Goal: Book appointment/travel/reservation

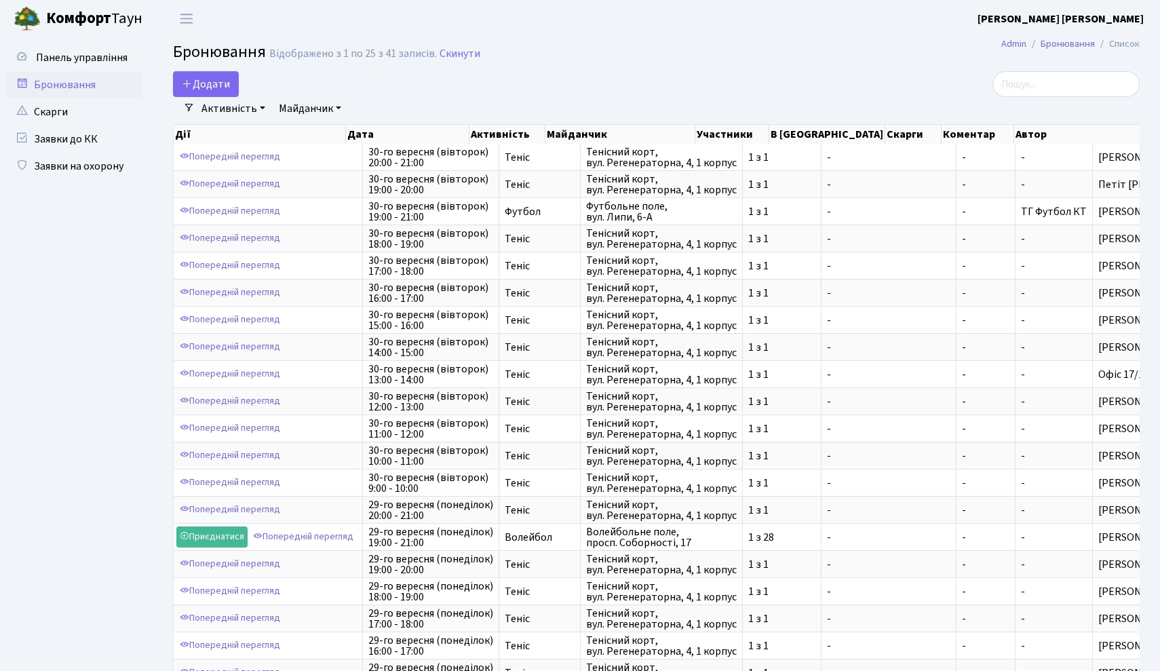
select select "25"
click at [105, 83] on link "Бронювання" at bounding box center [75, 84] width 136 height 27
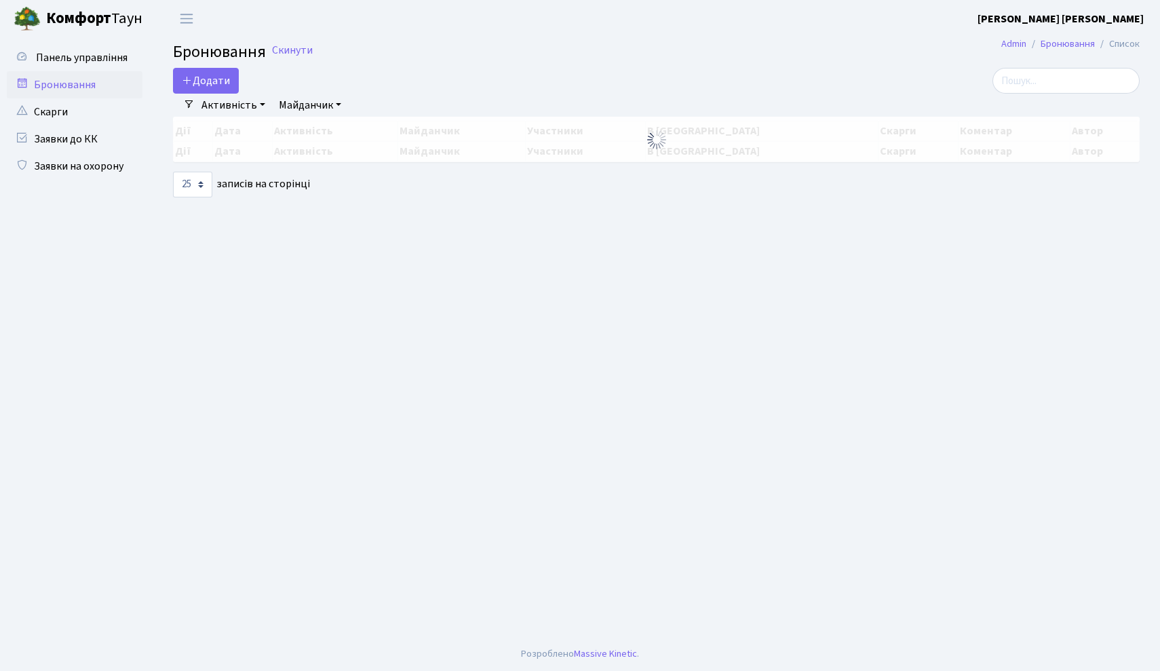
select select "25"
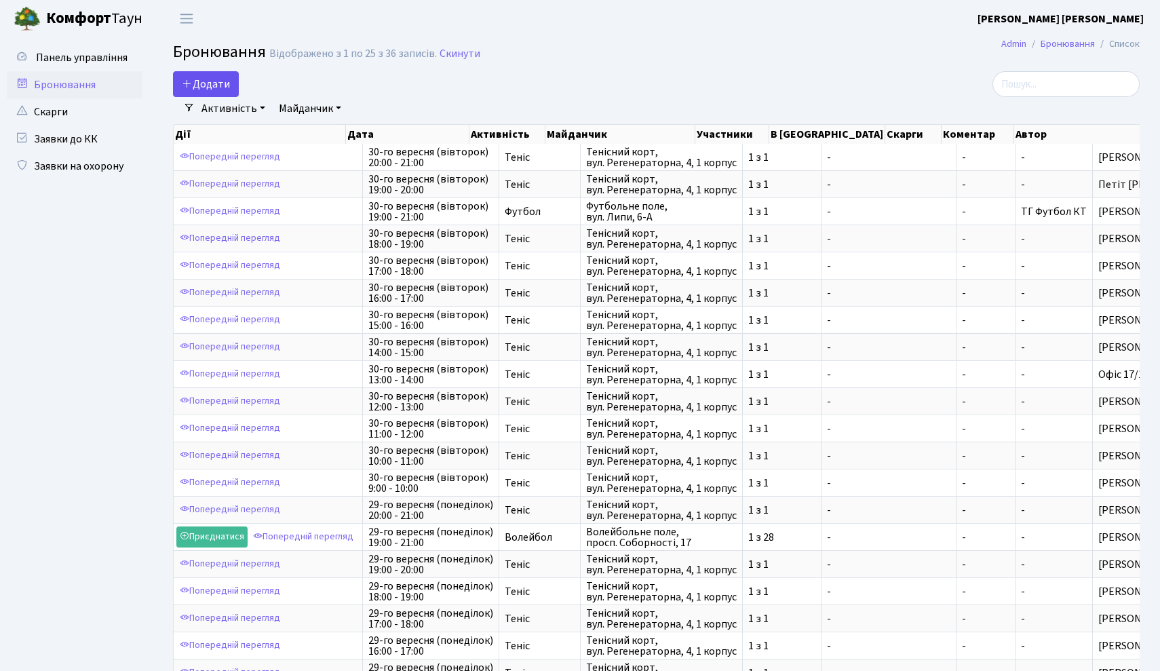
click at [228, 81] on button "Додати" at bounding box center [206, 84] width 66 height 26
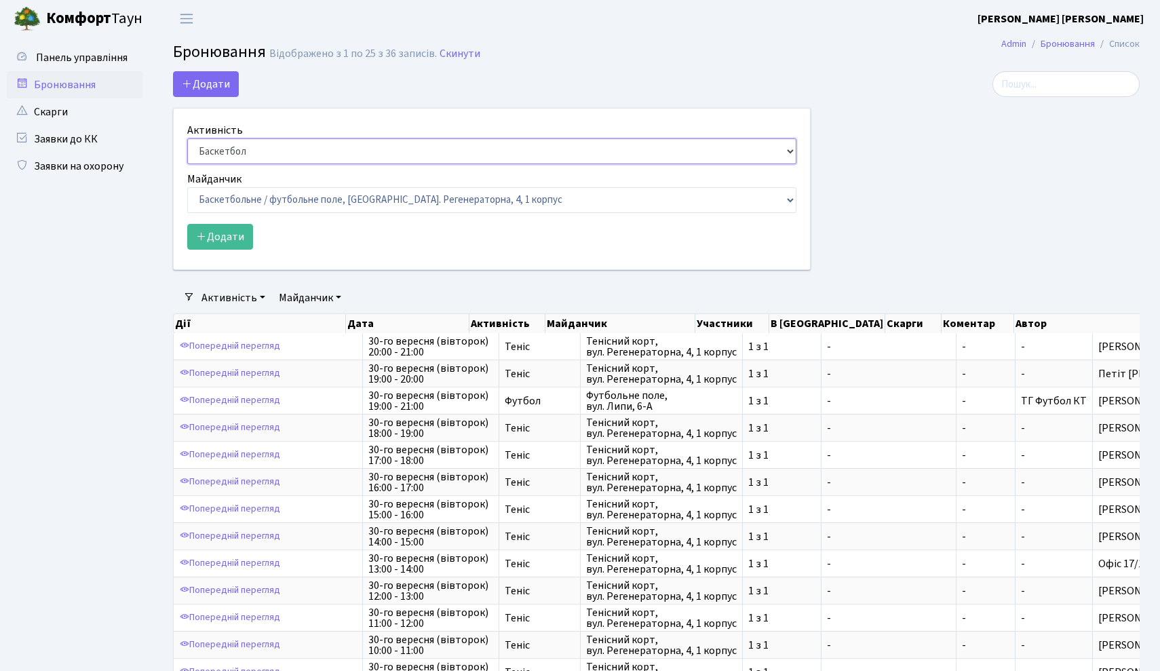
select select "1"
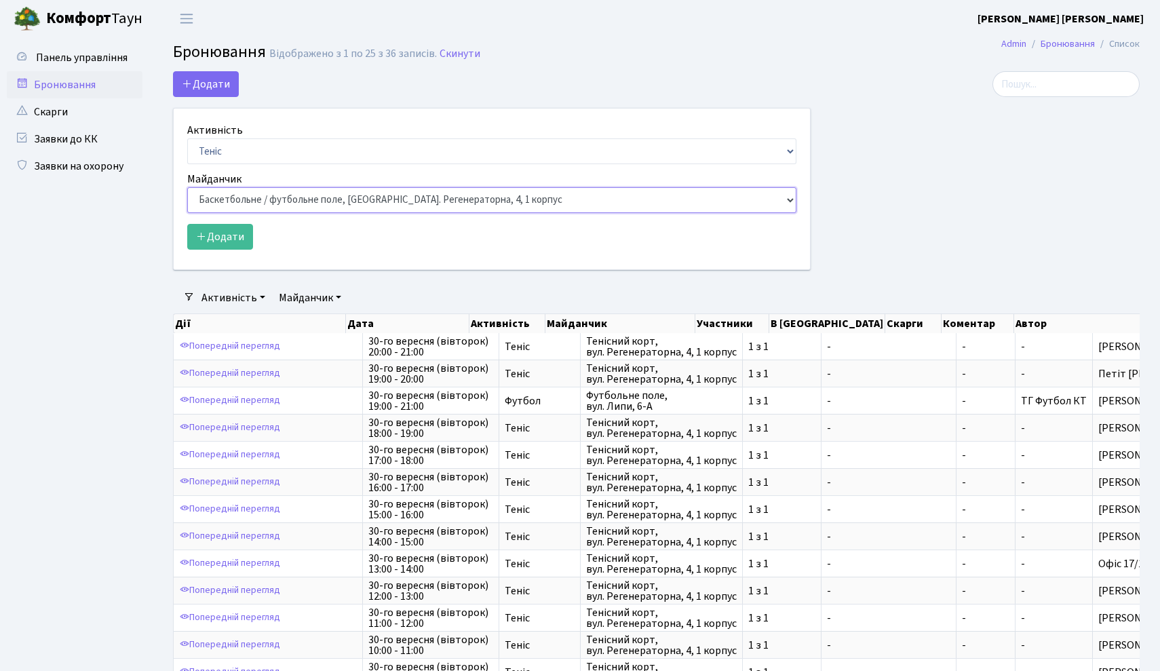
select select "1"
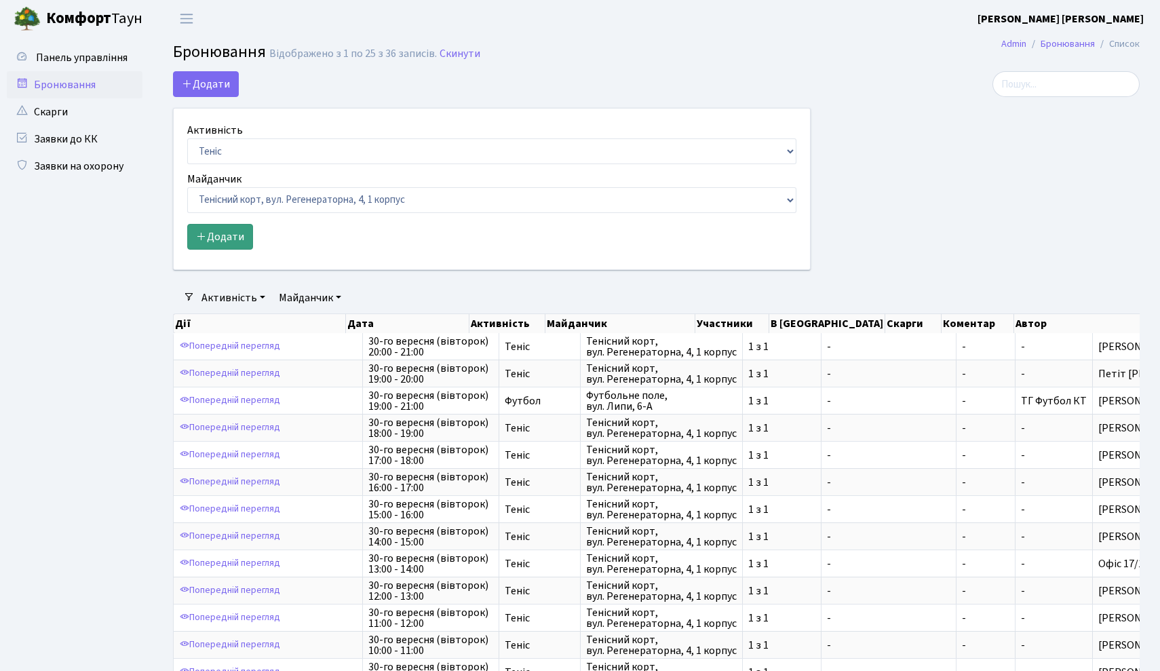
click at [231, 244] on button "Додати" at bounding box center [220, 237] width 66 height 26
